Goal: Complete application form

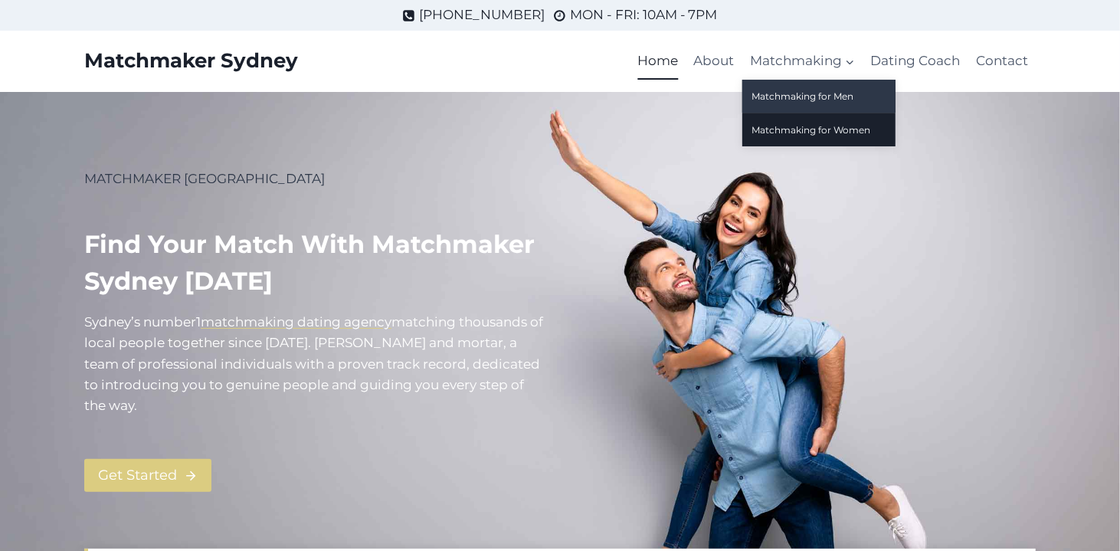
click at [827, 95] on link "Matchmaking for Men" at bounding box center [818, 96] width 153 height 33
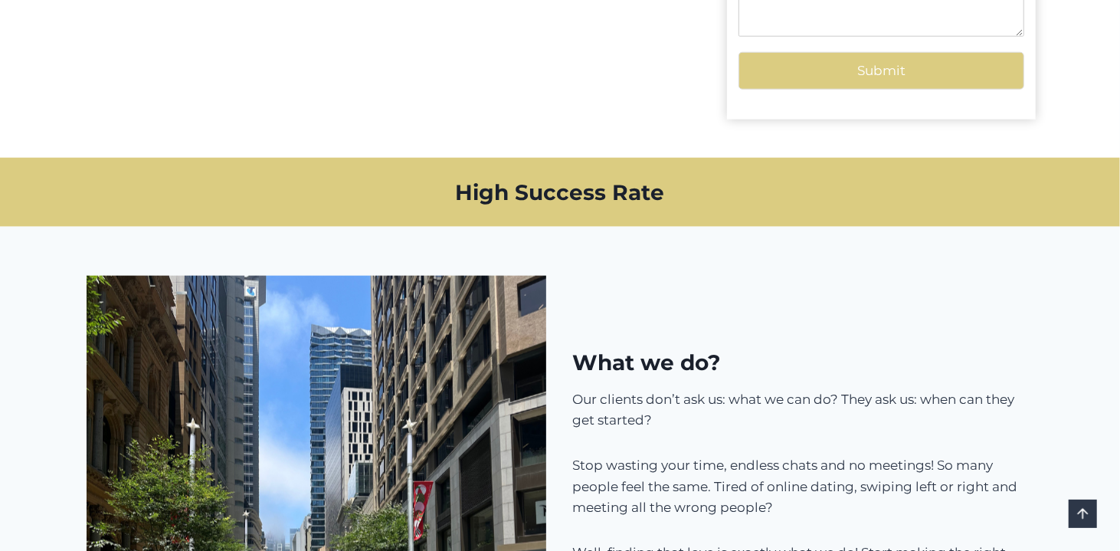
scroll to position [1149, 0]
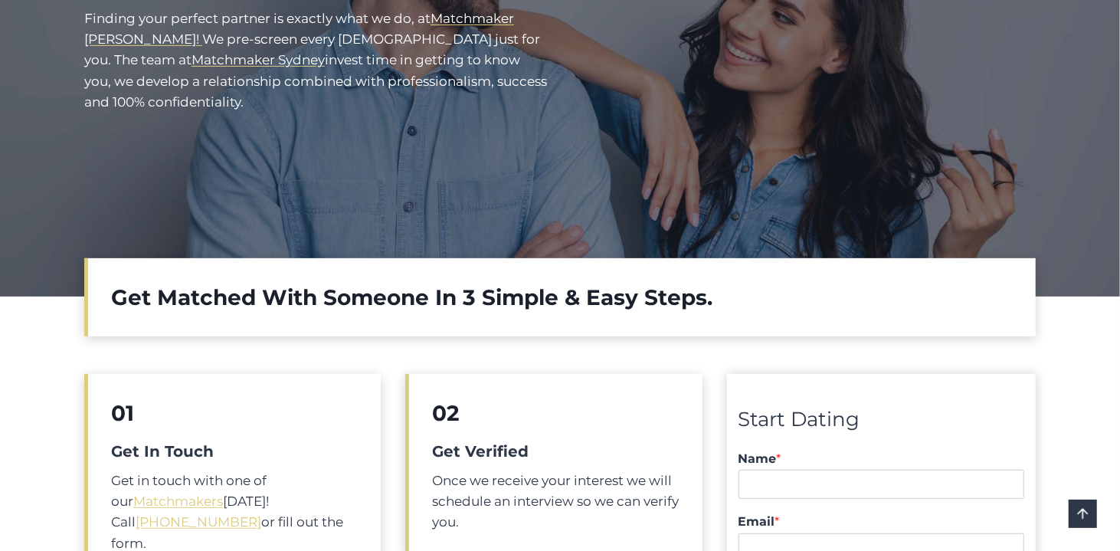
scroll to position [383, 0]
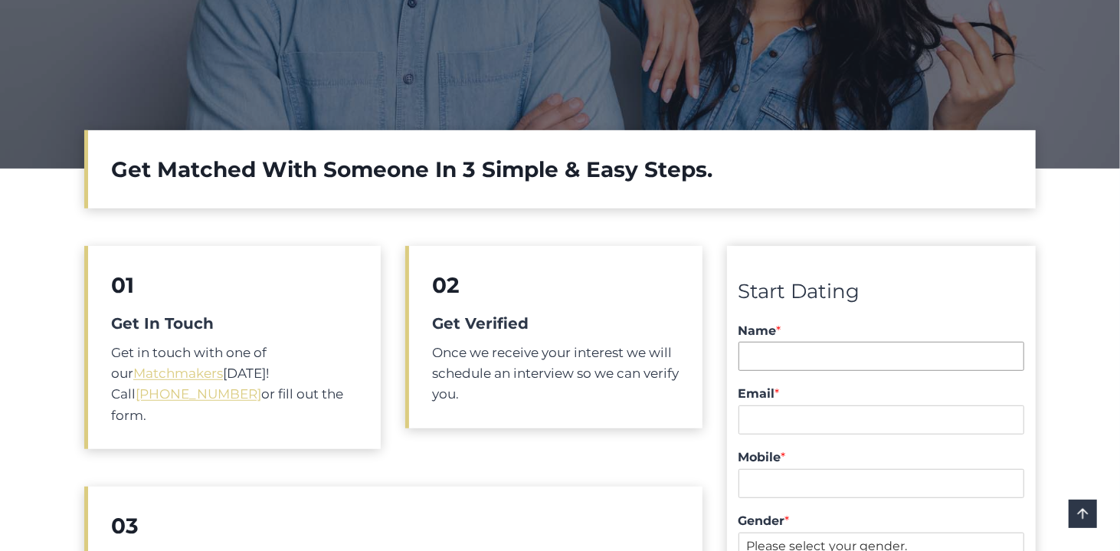
click at [774, 362] on input "Name *" at bounding box center [881, 356] width 286 height 29
type input "shenglan liu"
click at [766, 432] on input "Email *" at bounding box center [881, 419] width 286 height 29
type input "SHENGLAN.LIU19870925@GMAIL.COM"
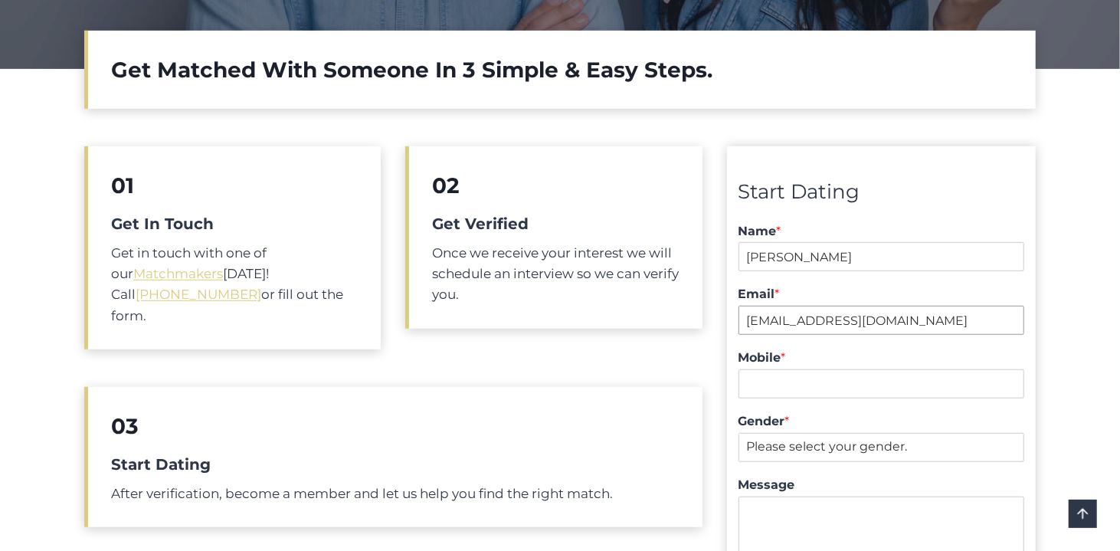
scroll to position [510, 0]
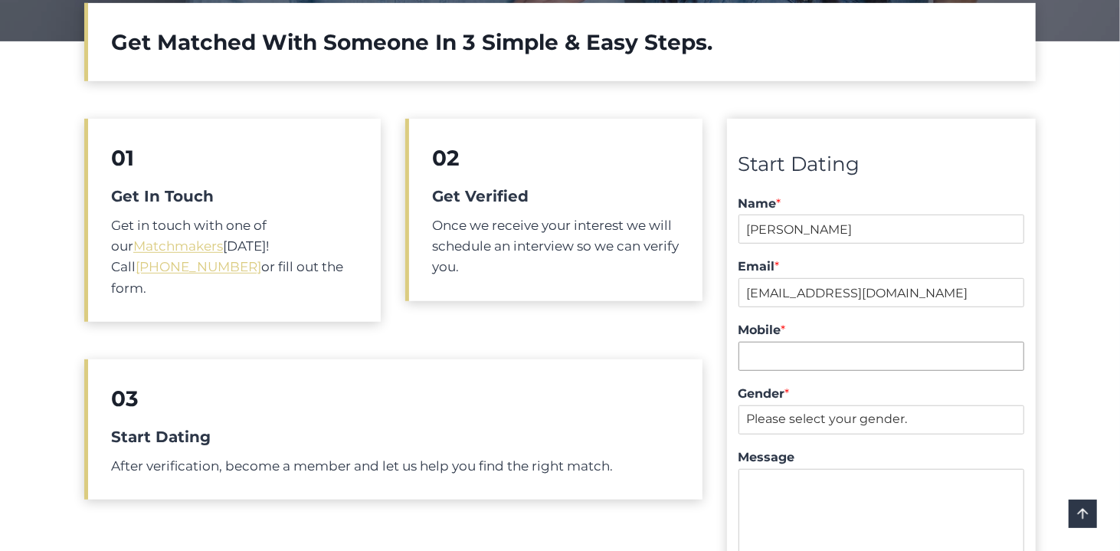
click at [770, 343] on input "Mobile *" at bounding box center [881, 356] width 286 height 29
type input "0413135560"
click at [799, 405] on select "Please select your gender. Male Female" at bounding box center [881, 419] width 286 height 29
select select "[DEMOGRAPHIC_DATA]"
click at [738, 405] on select "Please select your gender. Male Female" at bounding box center [881, 419] width 286 height 29
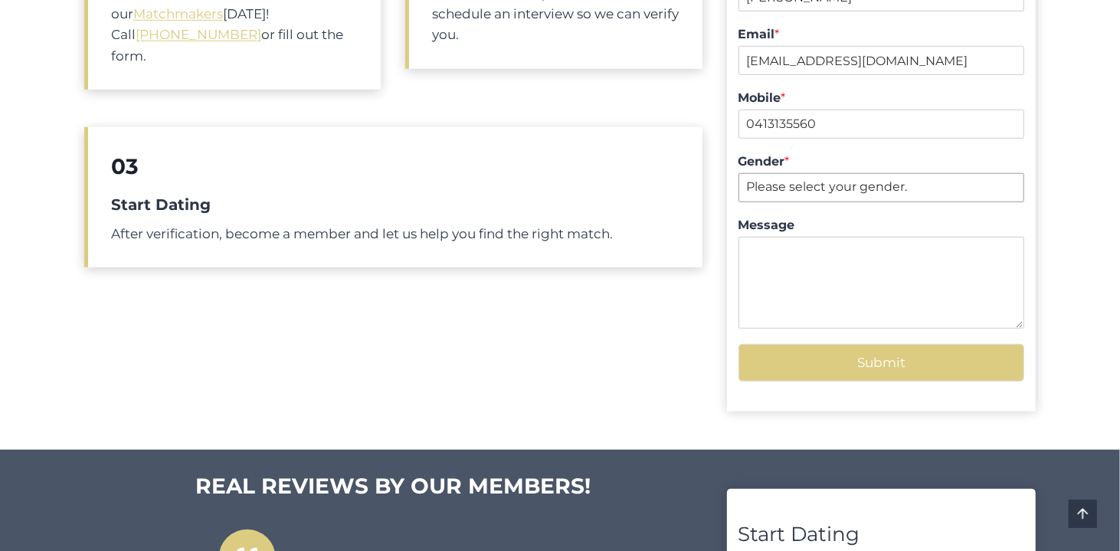
scroll to position [766, 0]
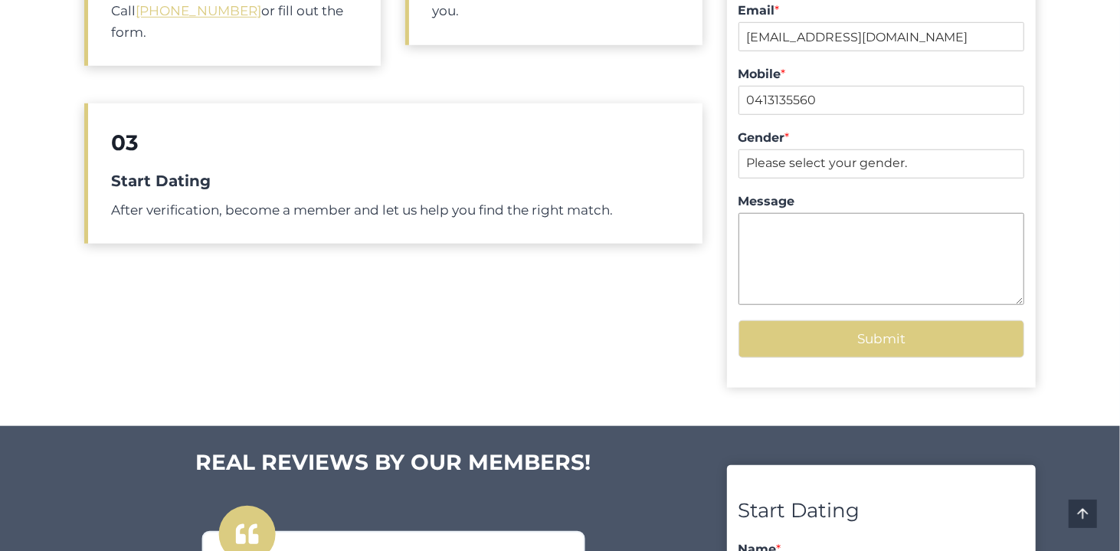
click at [814, 273] on textarea "Message" at bounding box center [881, 259] width 286 height 92
type textarea "I need to find a girl between 20 and 35"
click at [870, 347] on button "Submit" at bounding box center [881, 339] width 286 height 38
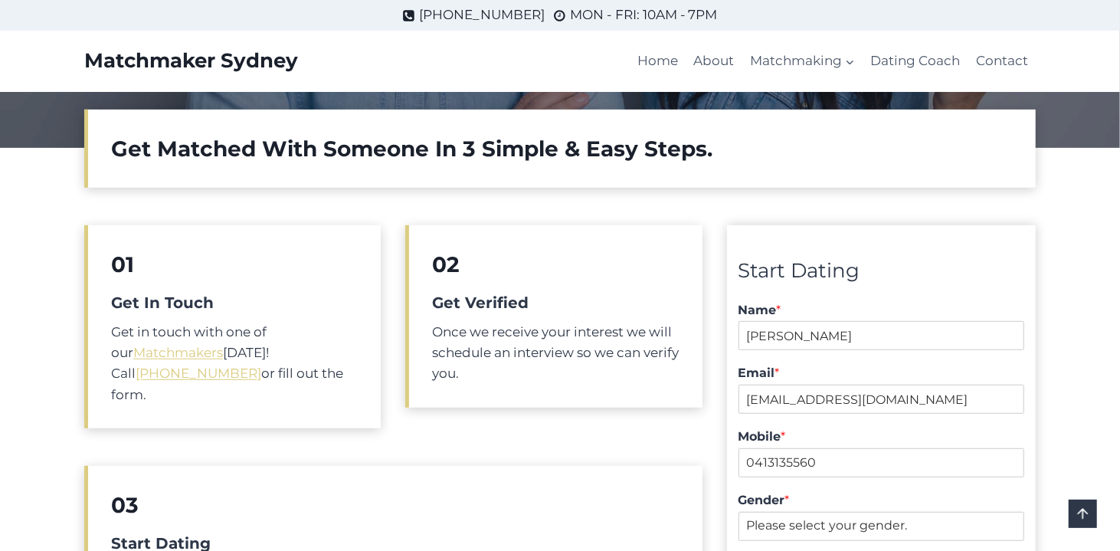
scroll to position [383, 0]
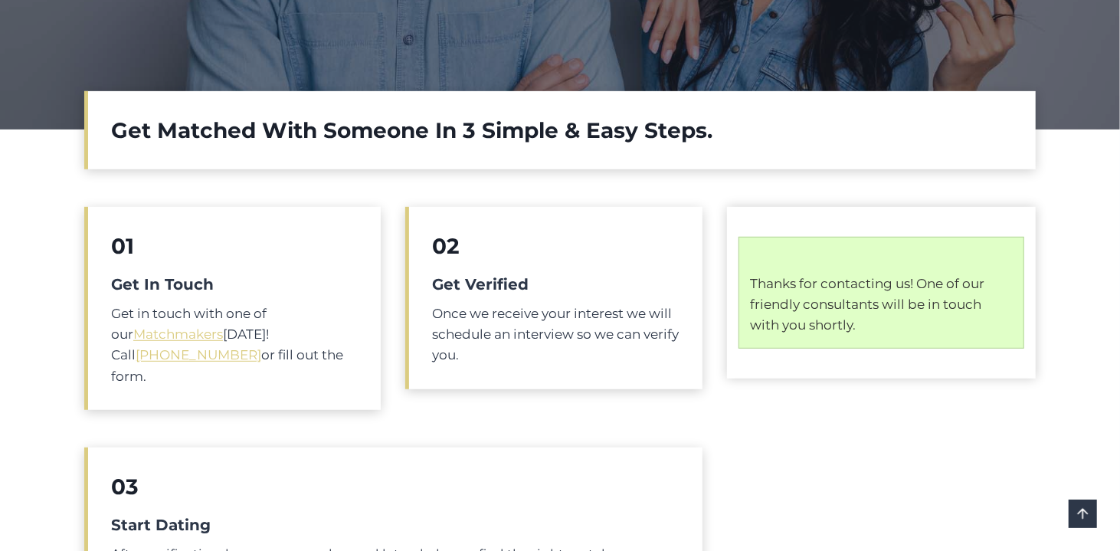
scroll to position [638, 0]
